Goal: Task Accomplishment & Management: Manage account settings

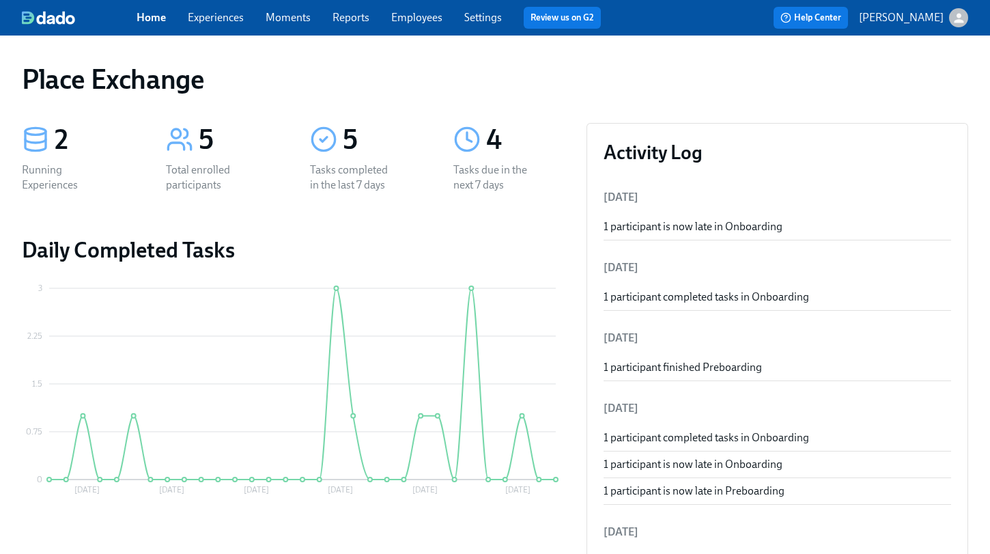
click at [465, 139] on icon at bounding box center [466, 139] width 27 height 27
click at [338, 184] on div "Tasks completed in the last 7 days" at bounding box center [353, 177] width 87 height 30
click at [179, 186] on div "Total enrolled participants" at bounding box center [209, 177] width 87 height 30
click at [51, 182] on div "Running Experiences" at bounding box center [65, 177] width 87 height 30
click at [221, 14] on link "Experiences" at bounding box center [216, 17] width 56 height 13
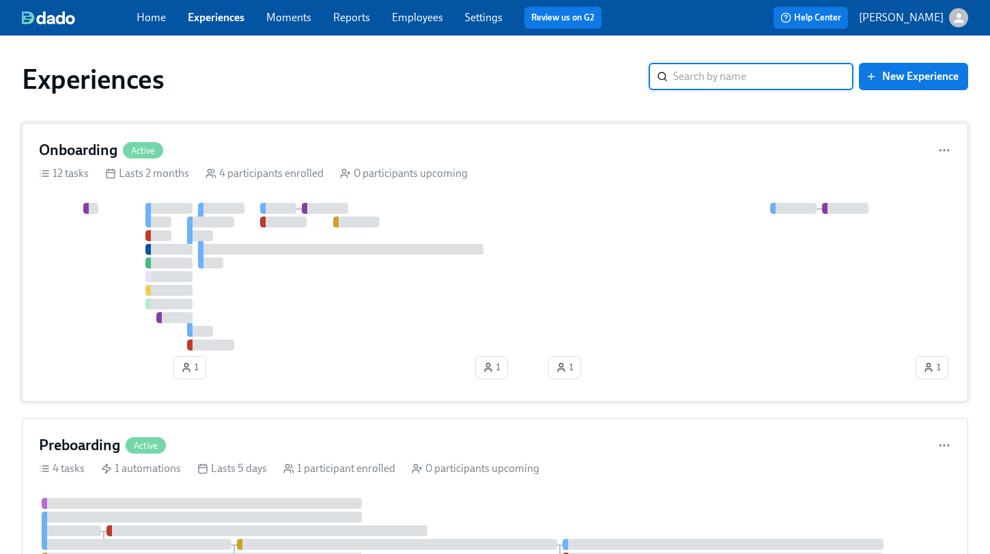
click at [381, 138] on div "Onboarding Active 12 tasks Lasts 2 months 4 participants enrolled 0 participant…" at bounding box center [495, 262] width 946 height 279
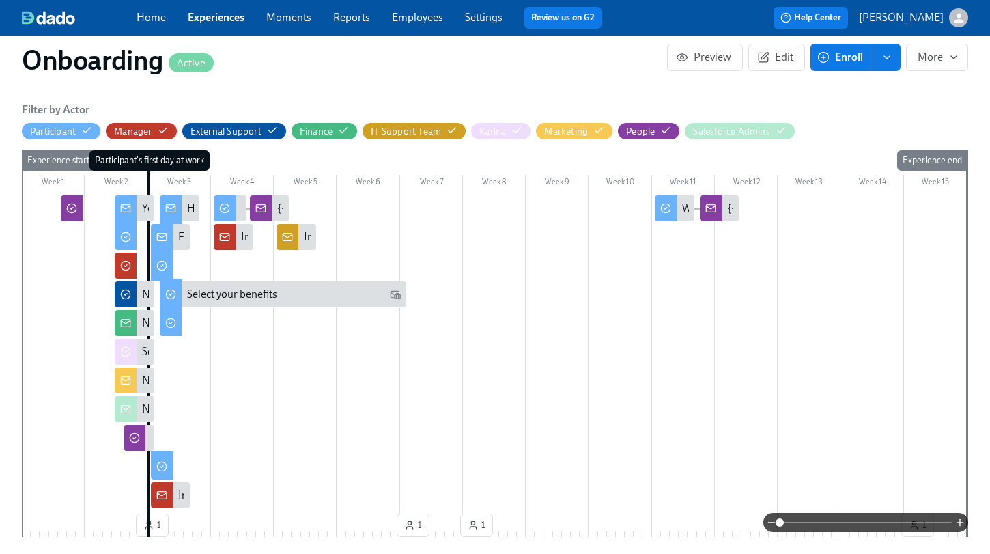
scroll to position [315, 0]
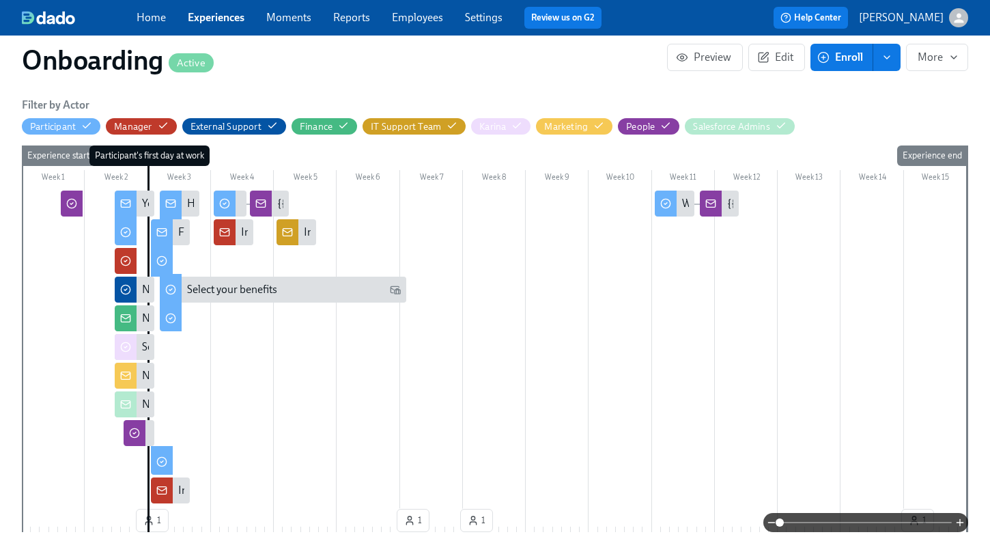
click at [182, 201] on div "HR follow-up" at bounding box center [180, 203] width 40 height 26
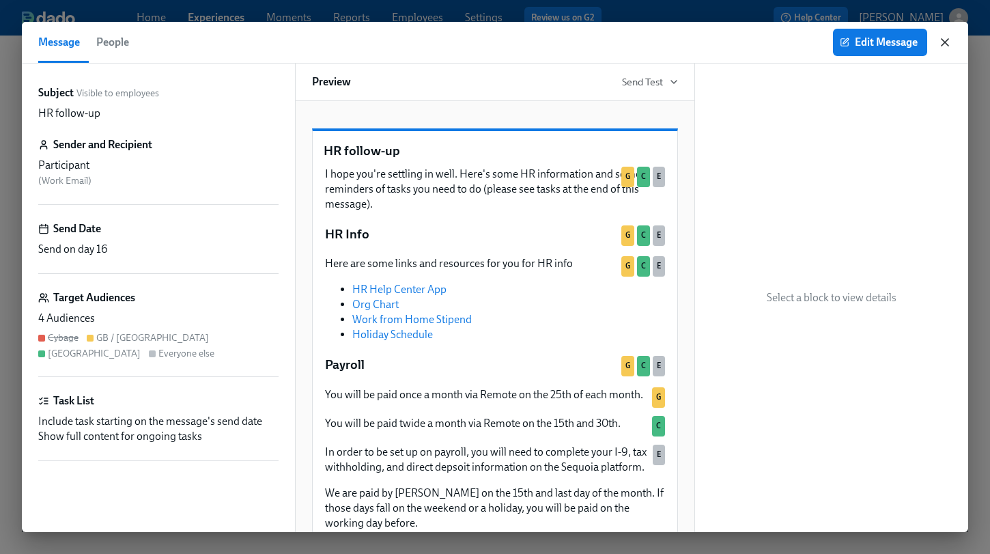
click at [947, 37] on icon "button" at bounding box center [945, 42] width 14 height 14
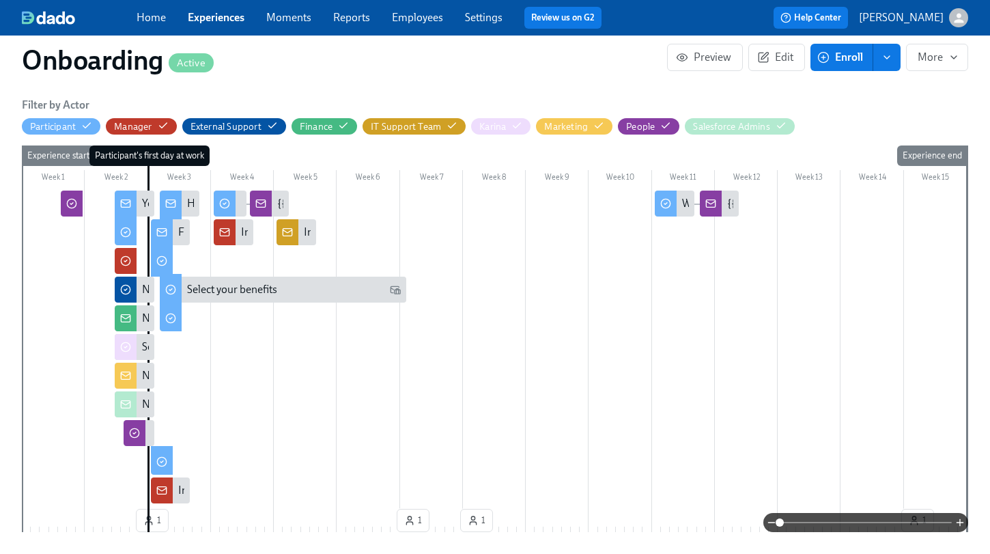
click at [175, 229] on div "First day setup!" at bounding box center [171, 232] width 40 height 26
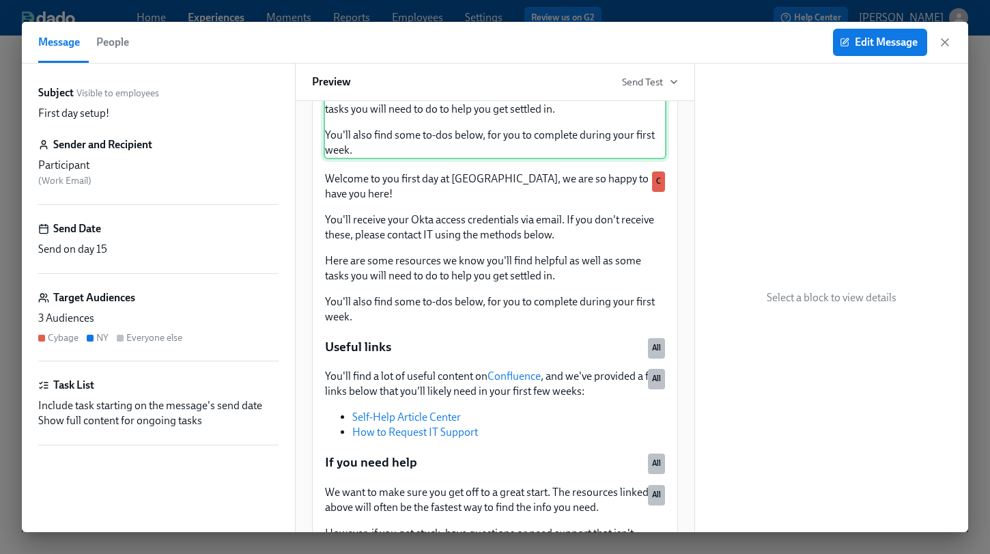
scroll to position [154, 0]
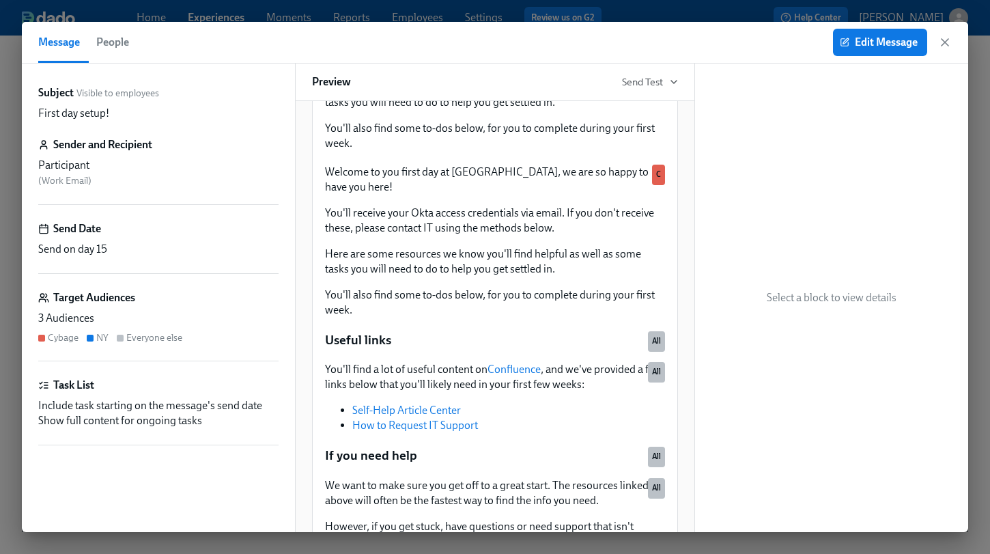
click at [153, 248] on div "Send on day 15" at bounding box center [158, 249] width 240 height 15
click at [76, 248] on div "Send on day 15" at bounding box center [158, 249] width 240 height 15
click at [117, 235] on div "Send Date" at bounding box center [158, 228] width 240 height 15
click at [111, 38] on span "People" at bounding box center [112, 42] width 33 height 19
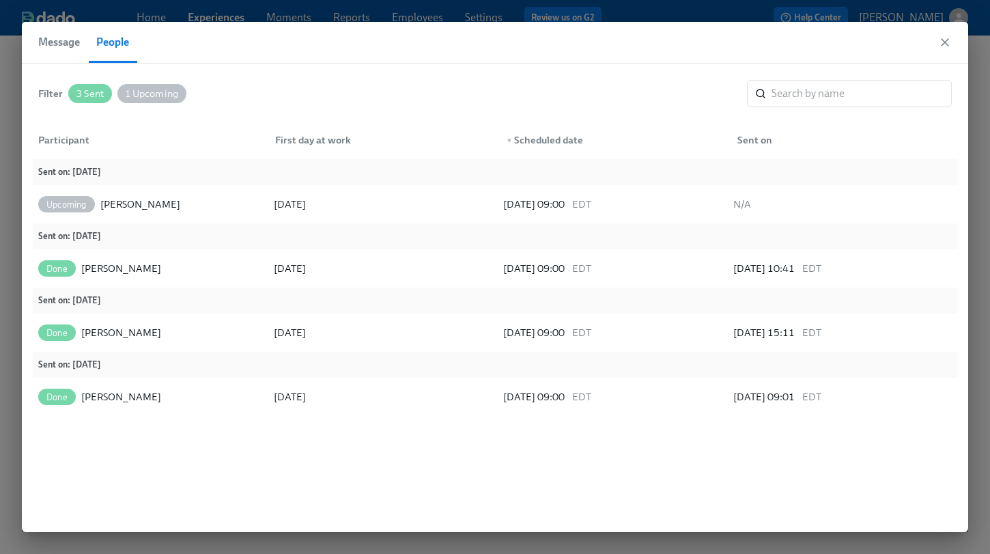
click at [43, 37] on span "Message" at bounding box center [59, 42] width 42 height 19
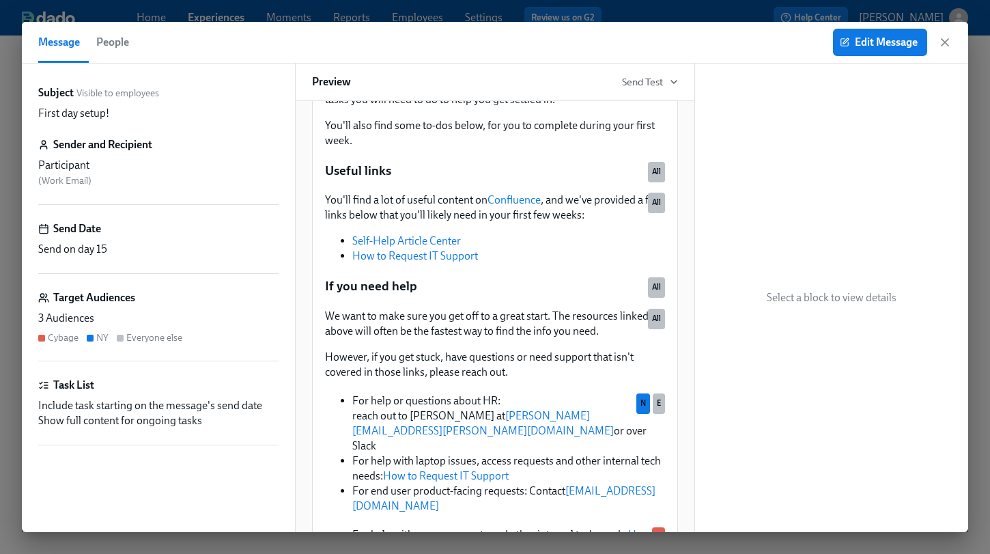
scroll to position [307, 0]
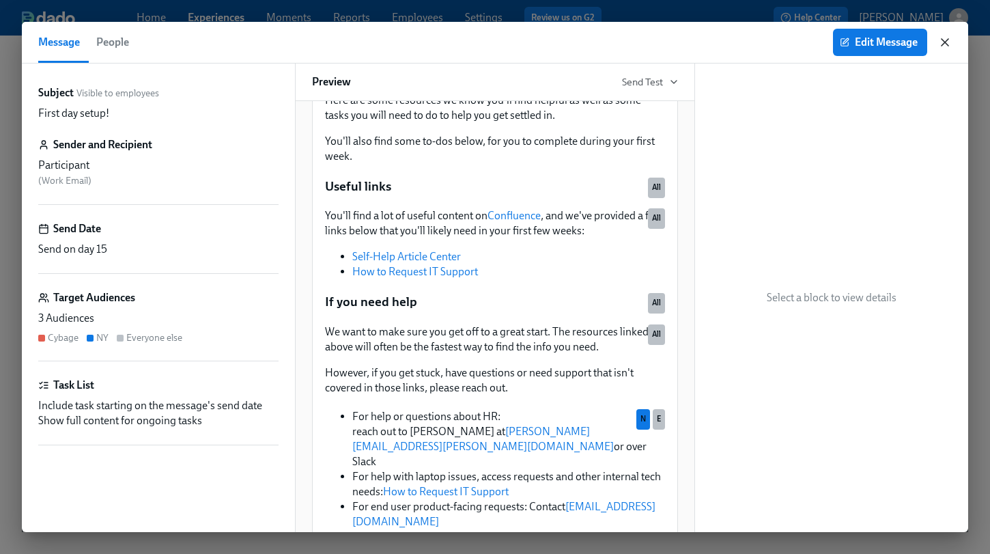
click at [945, 38] on icon "button" at bounding box center [945, 42] width 14 height 14
